Goal: Browse casually

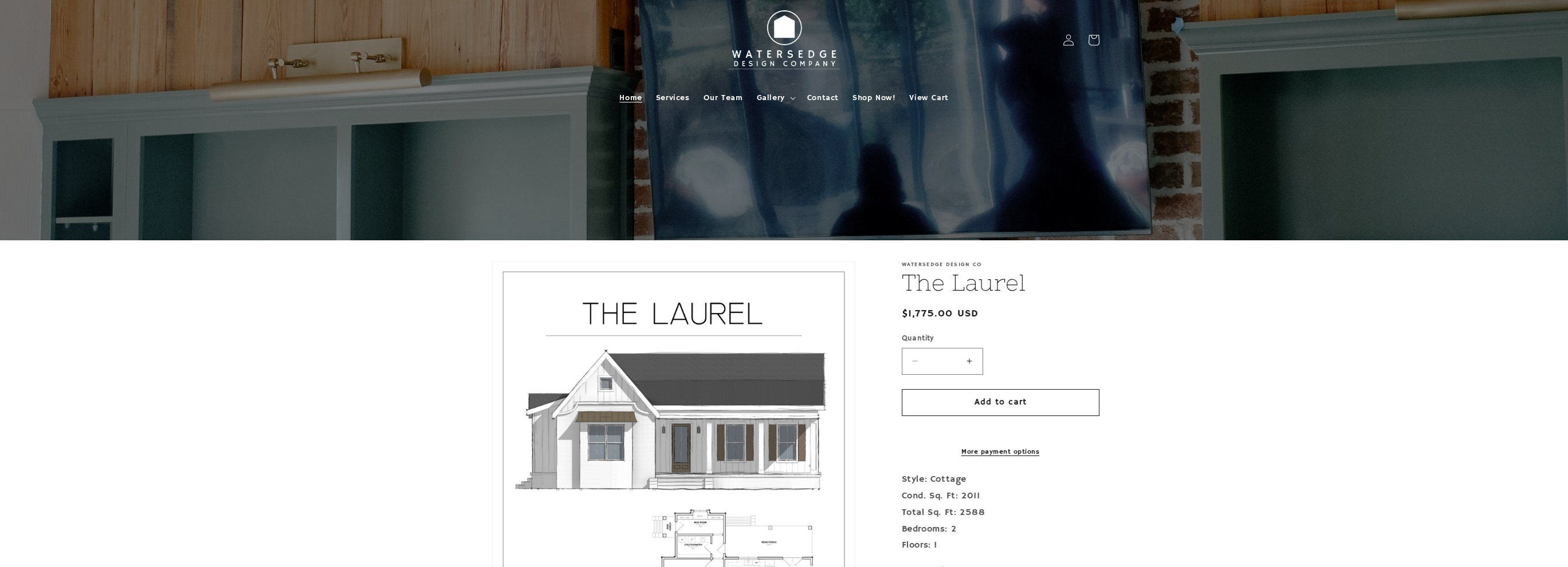
click at [628, 100] on span "Home" at bounding box center [630, 98] width 23 height 10
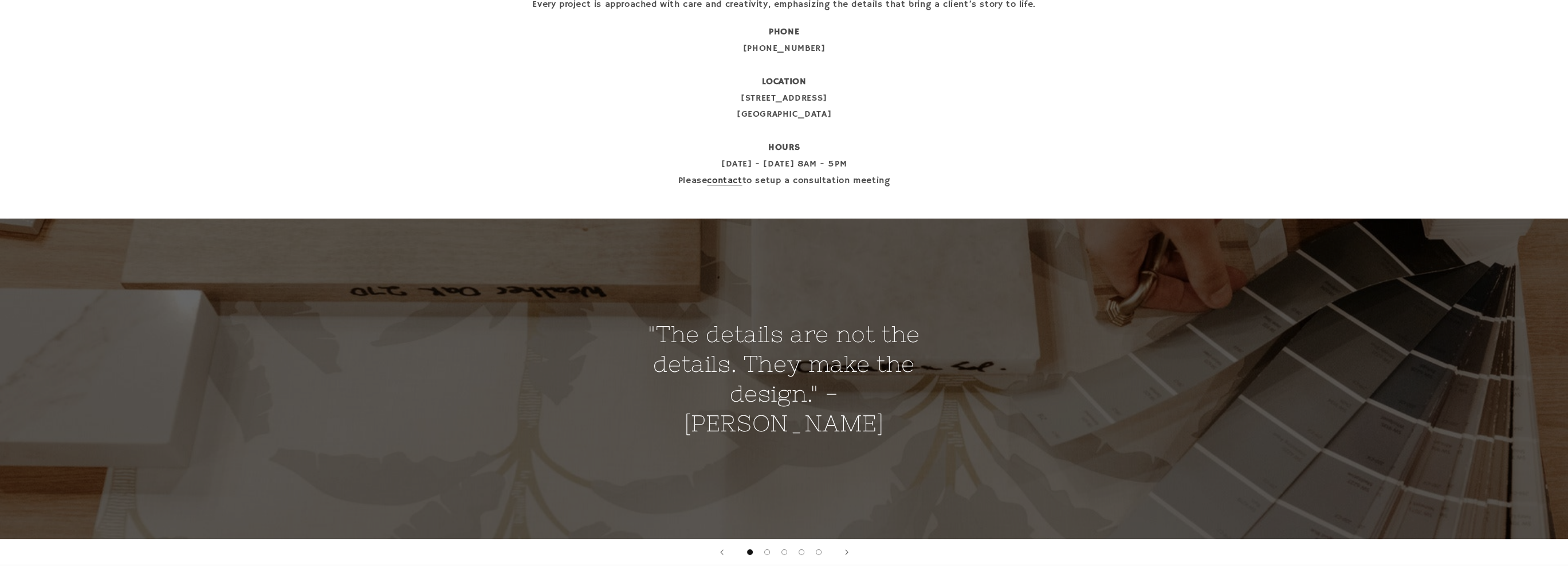
scroll to position [859, 0]
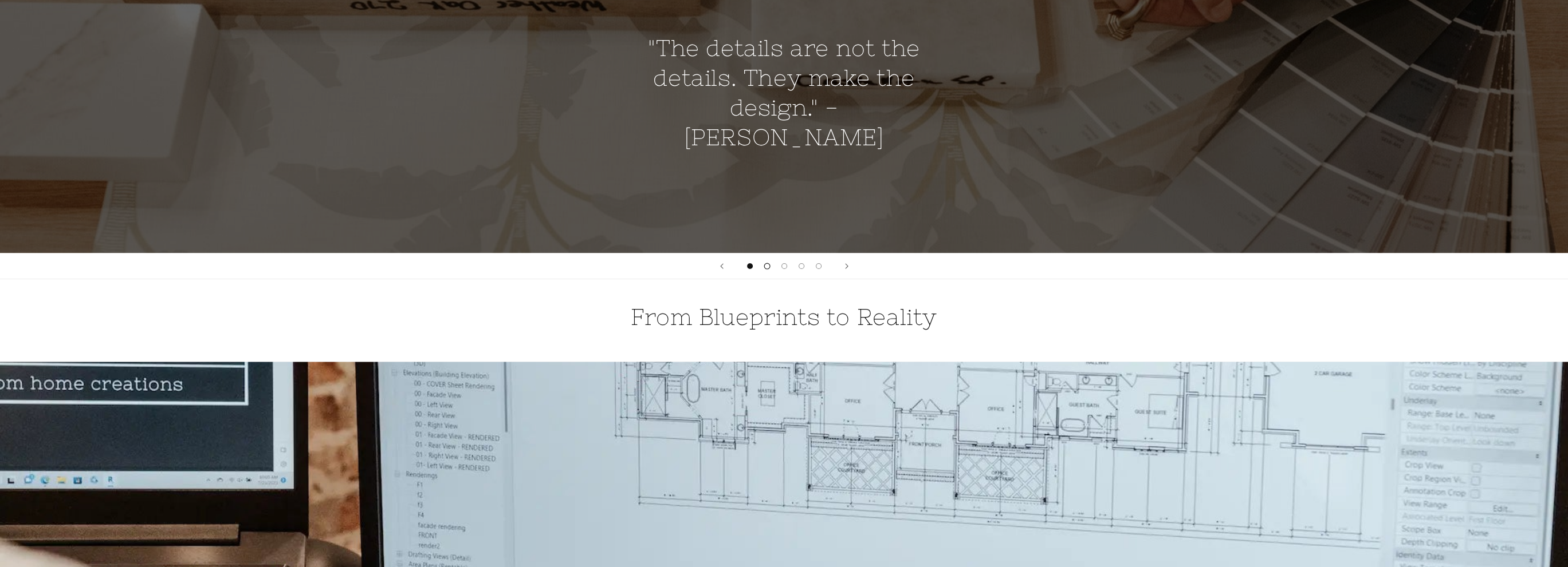
click at [767, 265] on span "Load slide 2 of 5" at bounding box center [767, 267] width 6 height 6
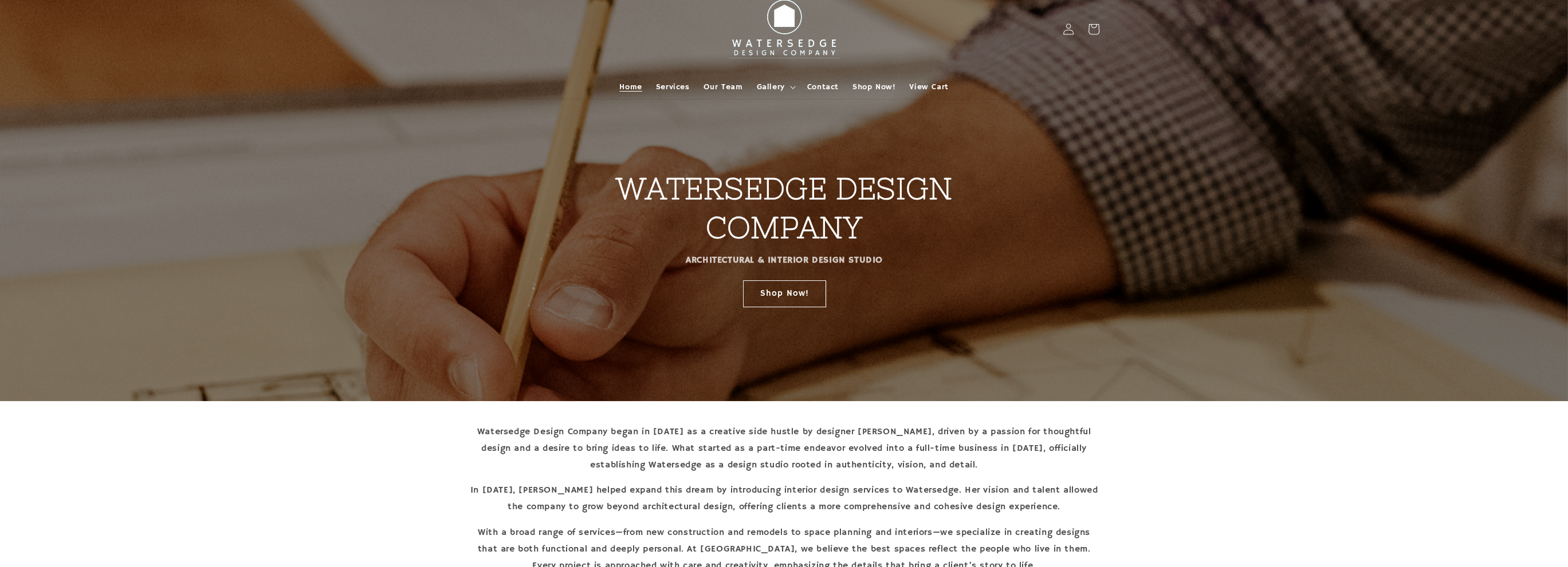
scroll to position [0, 0]
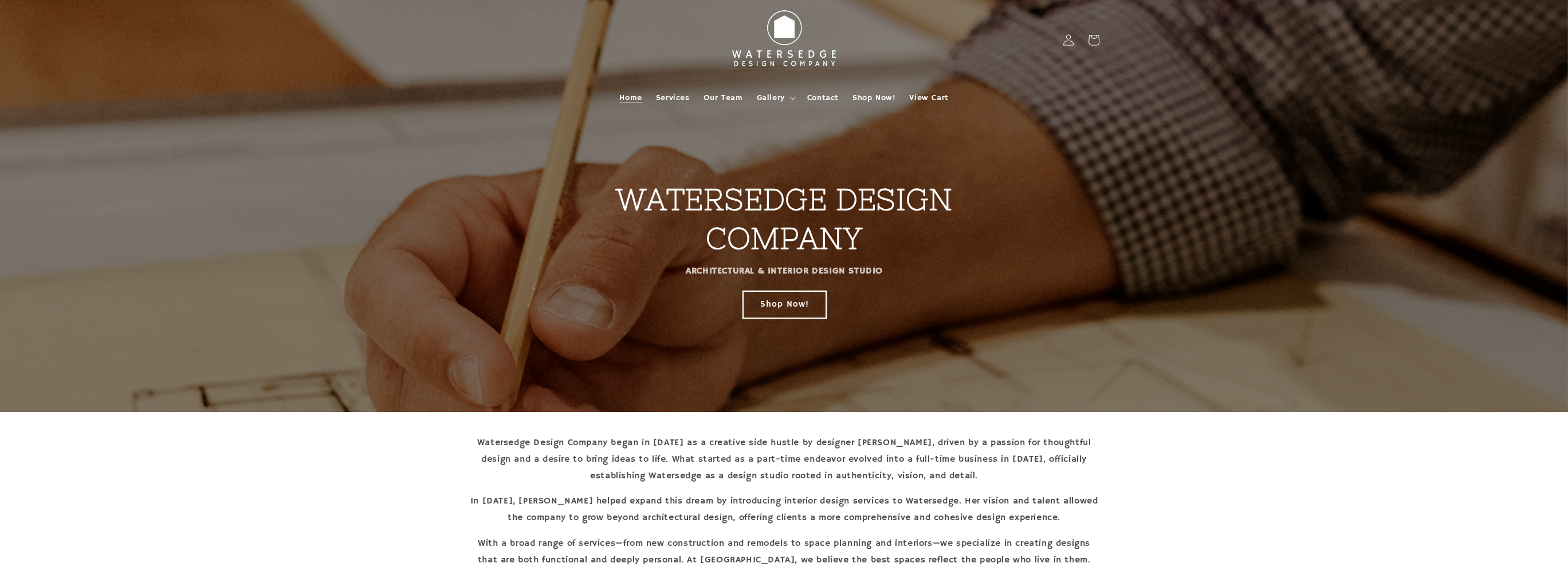
click at [788, 304] on link "Shop Now!" at bounding box center [784, 304] width 83 height 27
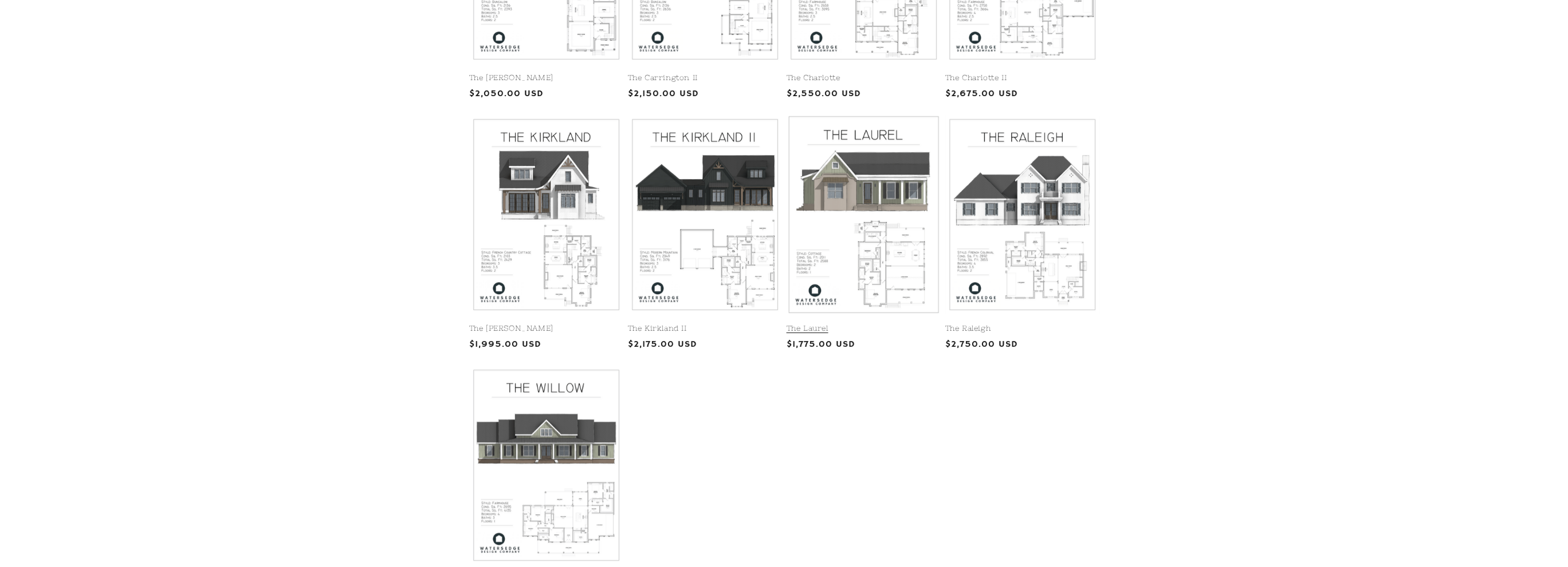
scroll to position [404, 0]
